Goal: Transaction & Acquisition: Purchase product/service

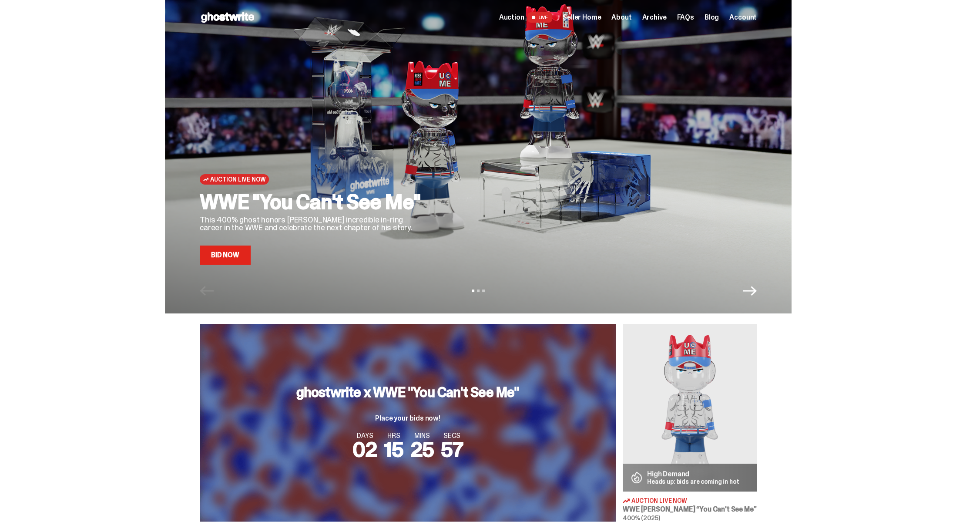
click at [662, 20] on span "Archive" at bounding box center [654, 17] width 24 height 7
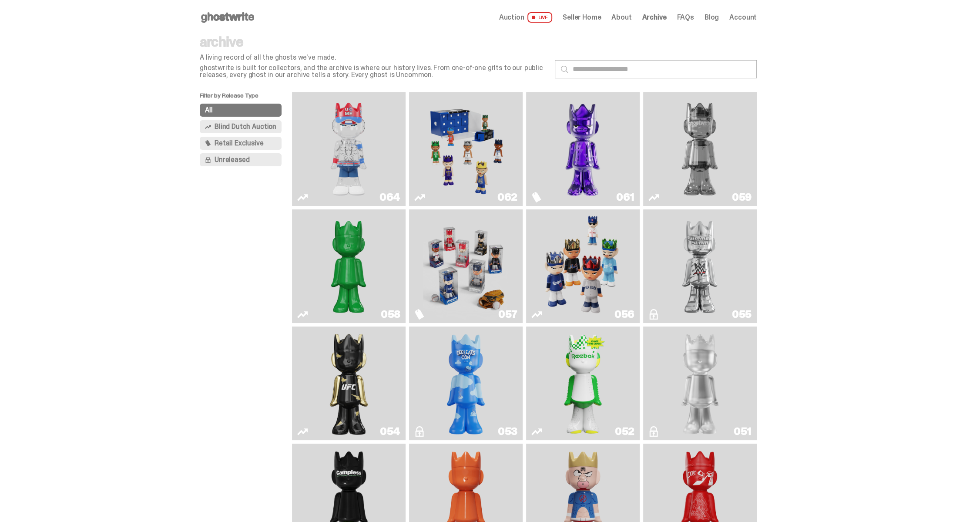
click at [689, 257] on img "I Was There SummerSlam" at bounding box center [699, 266] width 85 height 107
click at [612, 158] on img "Fantasy" at bounding box center [582, 149] width 85 height 107
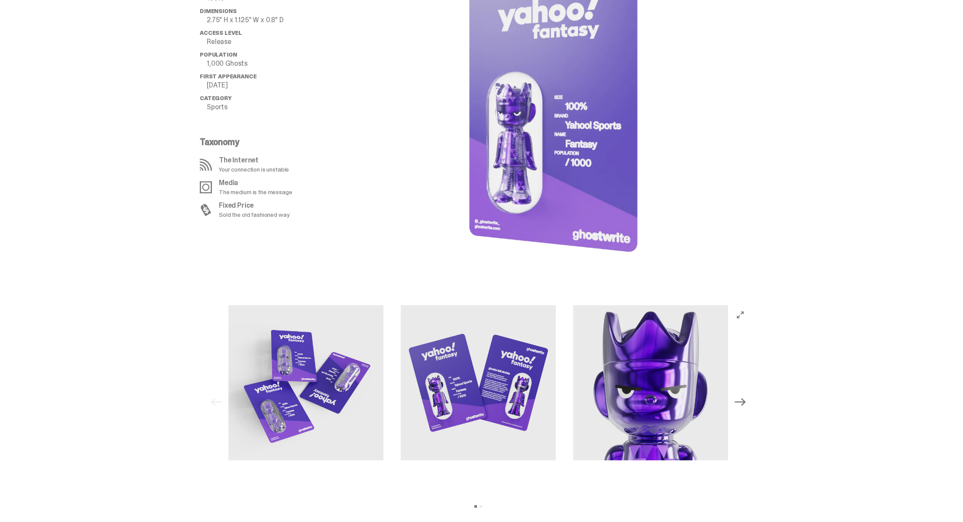
scroll to position [740, 0]
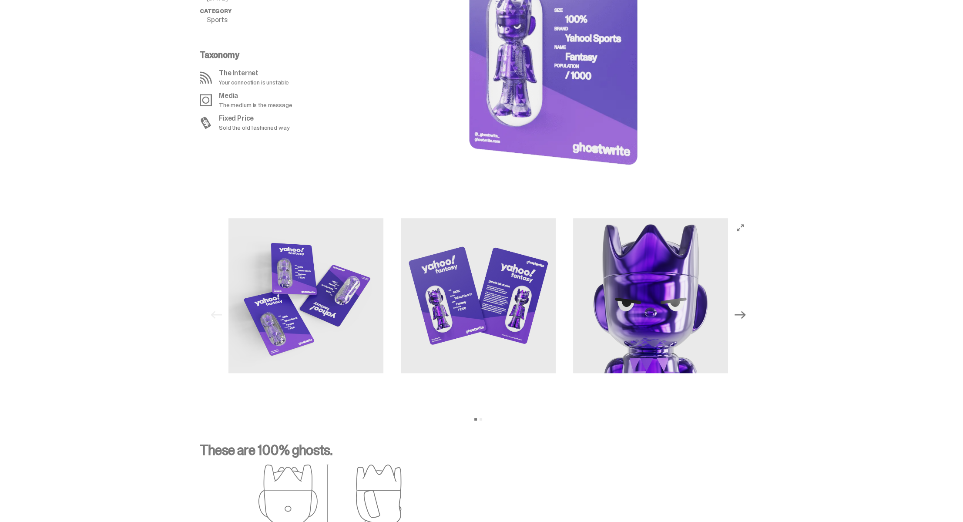
click at [742, 309] on icon "Next" at bounding box center [740, 314] width 11 height 11
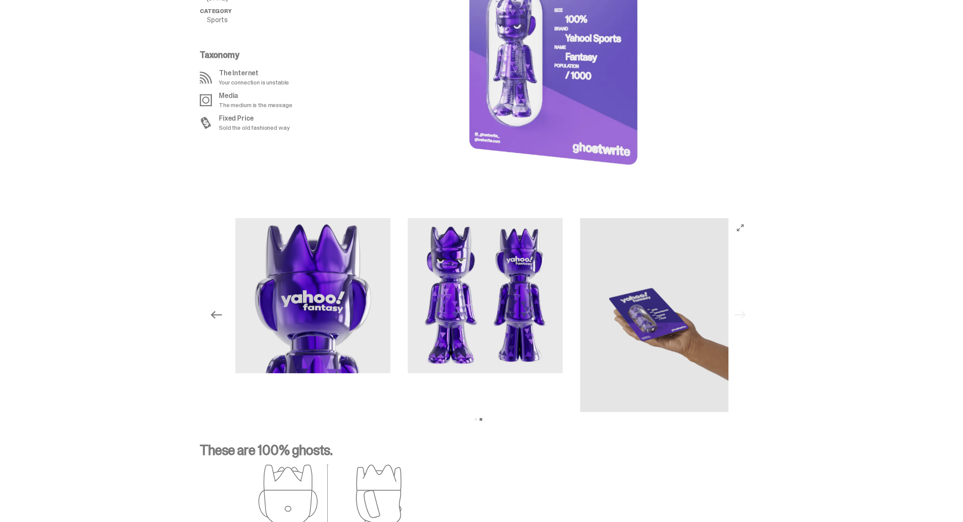
click at [743, 310] on div "Previous Next View slide 1 View slide 2" at bounding box center [478, 315] width 543 height 194
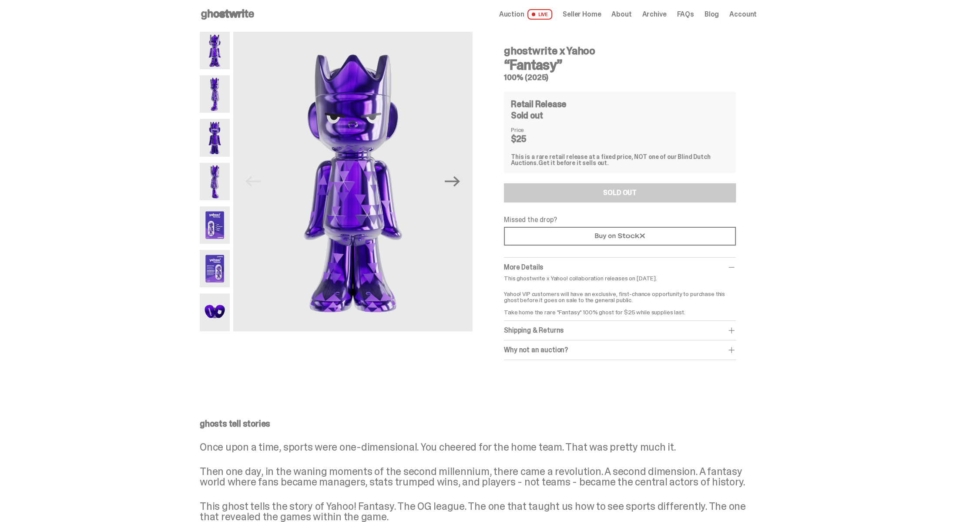
scroll to position [0, 0]
